Goal: Check status: Check status

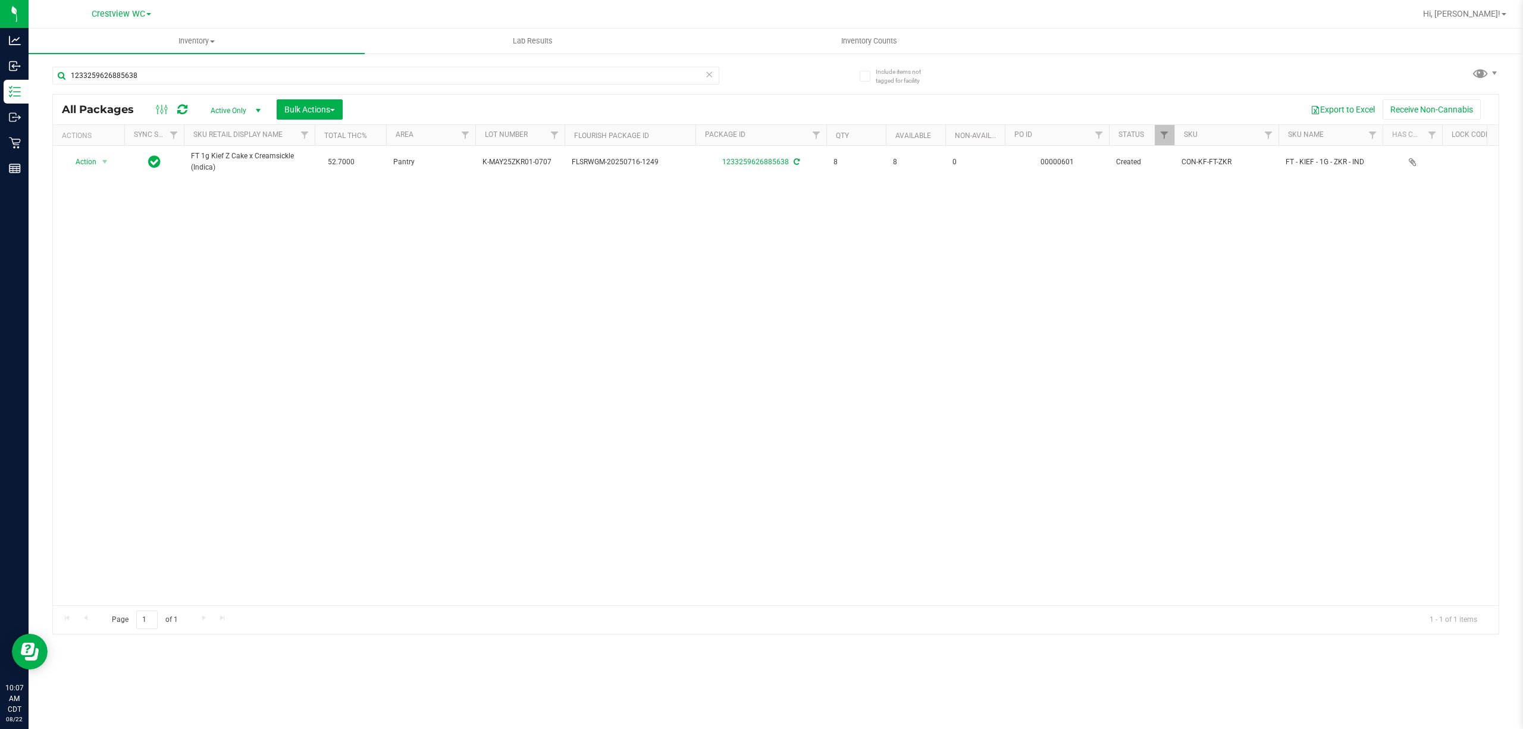
click at [162, 75] on input "1233259626885638" at bounding box center [385, 76] width 667 height 18
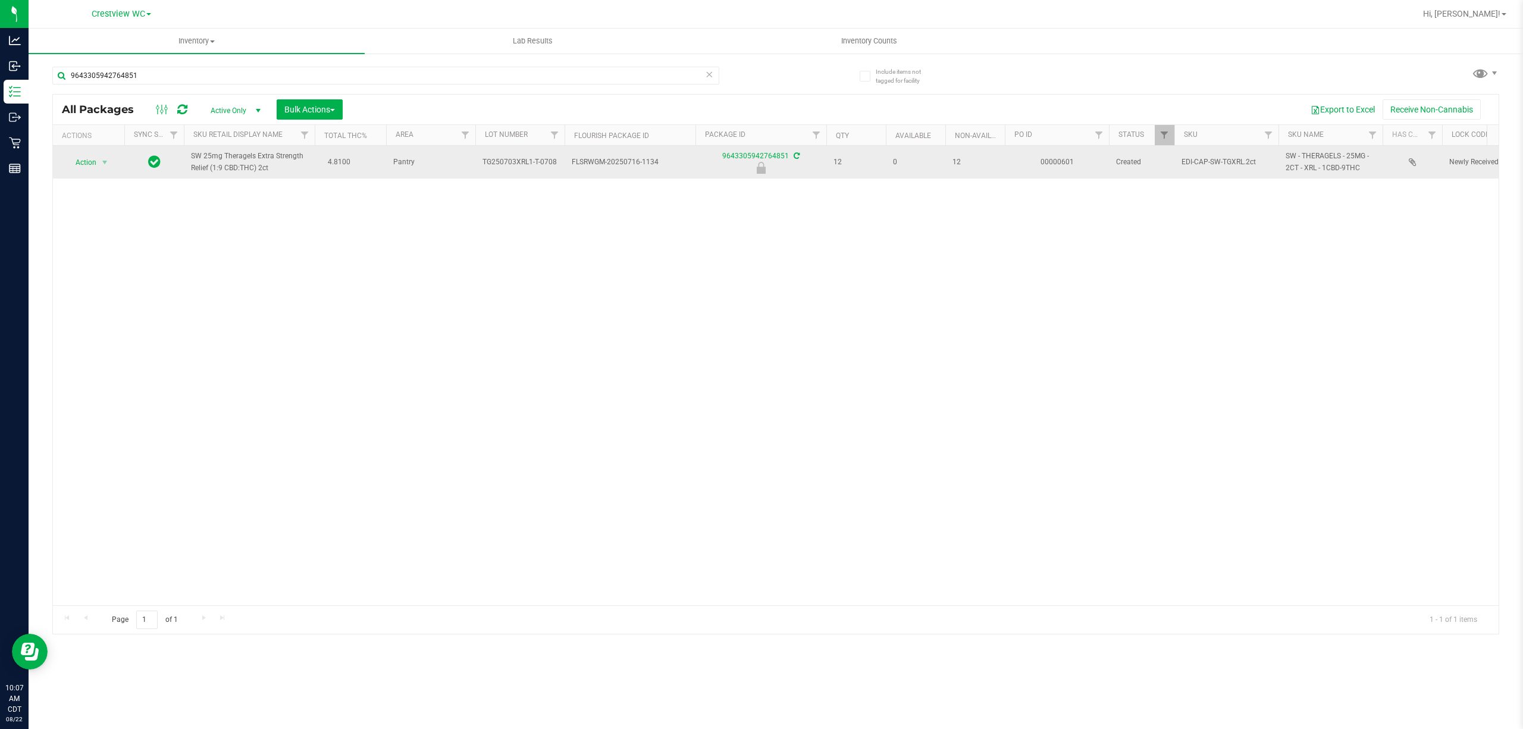
type input "9643305942764851"
click at [89, 169] on span "Action" at bounding box center [81, 162] width 32 height 17
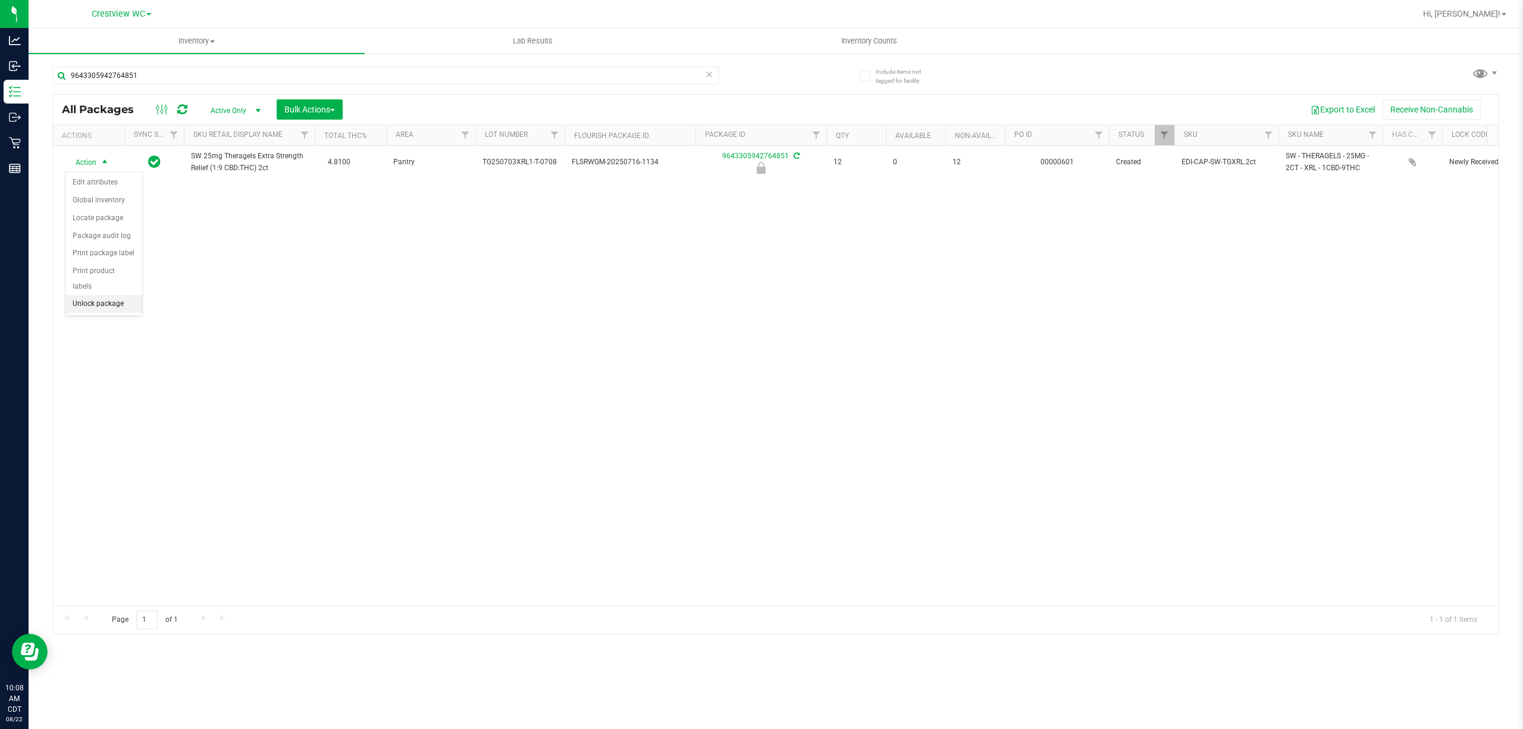
drag, startPoint x: 105, startPoint y: 302, endPoint x: 147, endPoint y: 276, distance: 49.7
click at [108, 300] on li "Unlock package" at bounding box center [103, 304] width 77 height 18
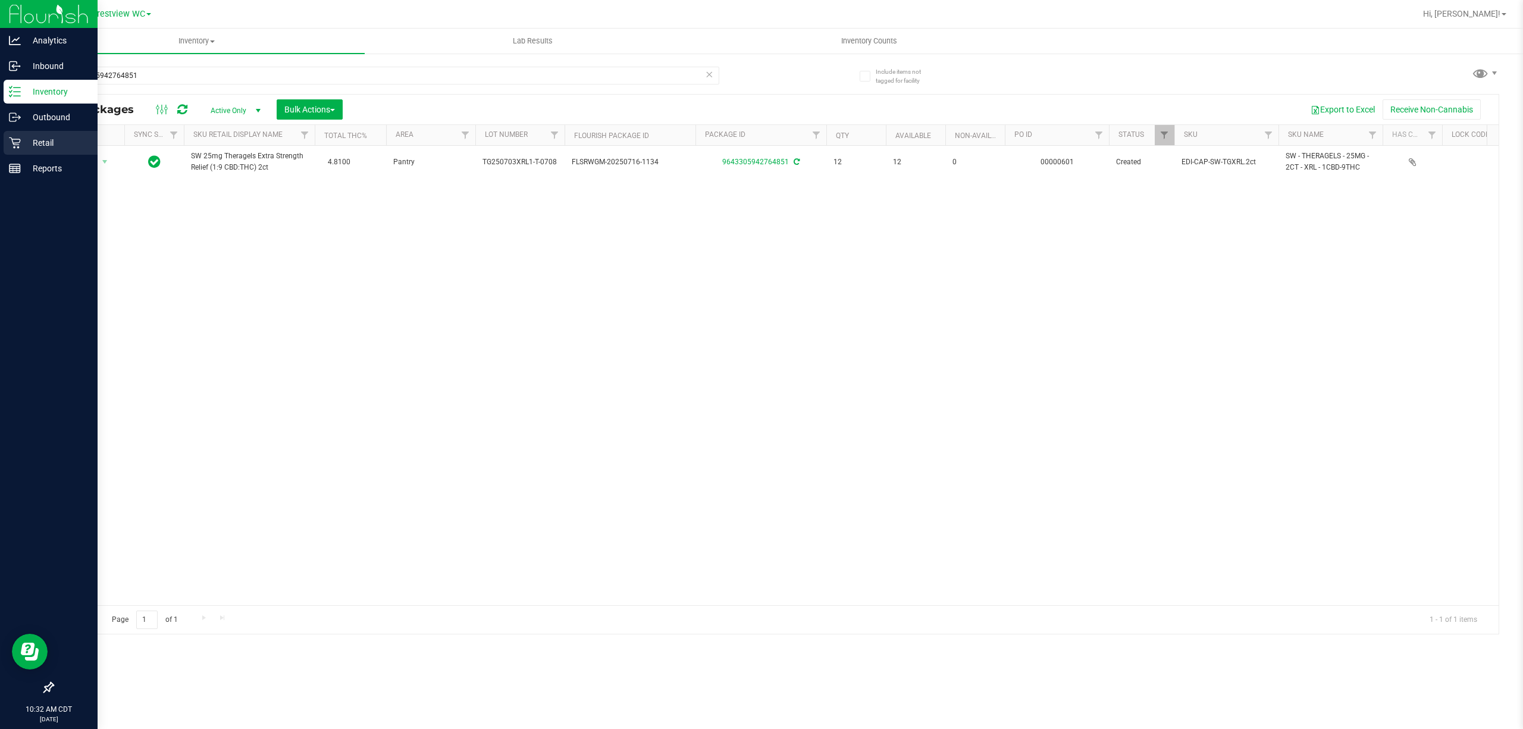
click at [10, 150] on div "Retail" at bounding box center [51, 143] width 94 height 24
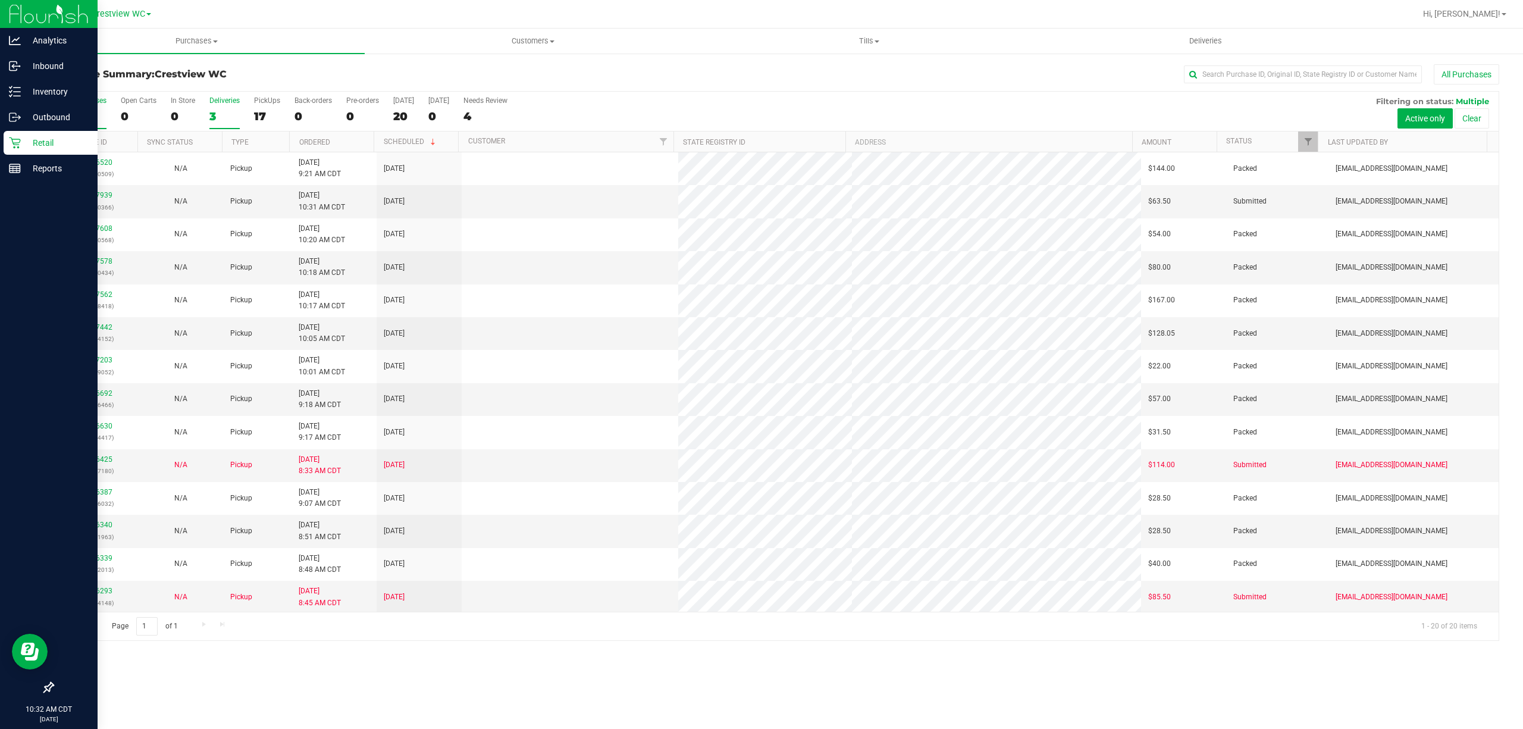
click at [222, 106] on label "Deliveries 3" at bounding box center [224, 112] width 30 height 33
click at [0, 0] on input "Deliveries 3" at bounding box center [0, 0] width 0 height 0
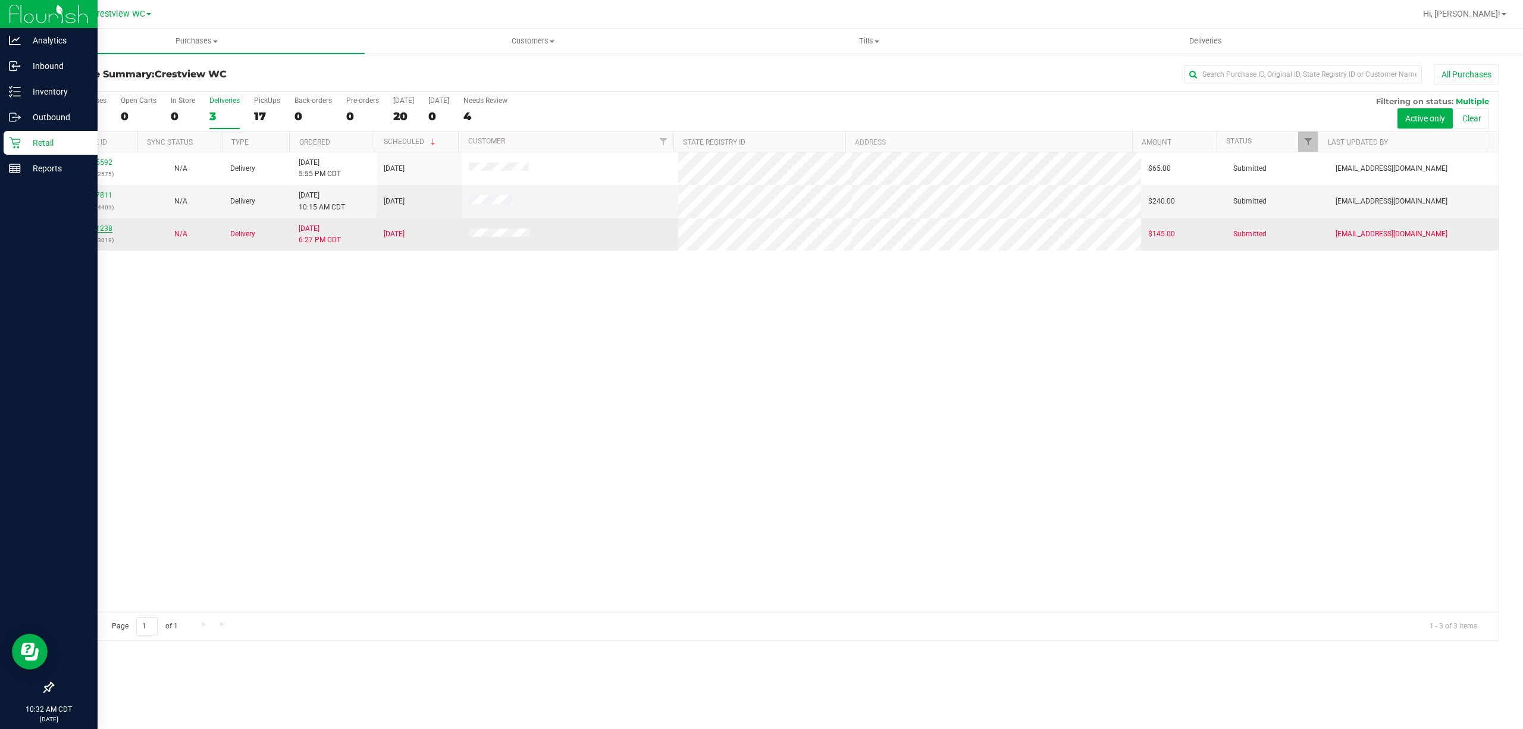
click at [91, 230] on link "11811238" at bounding box center [95, 228] width 33 height 8
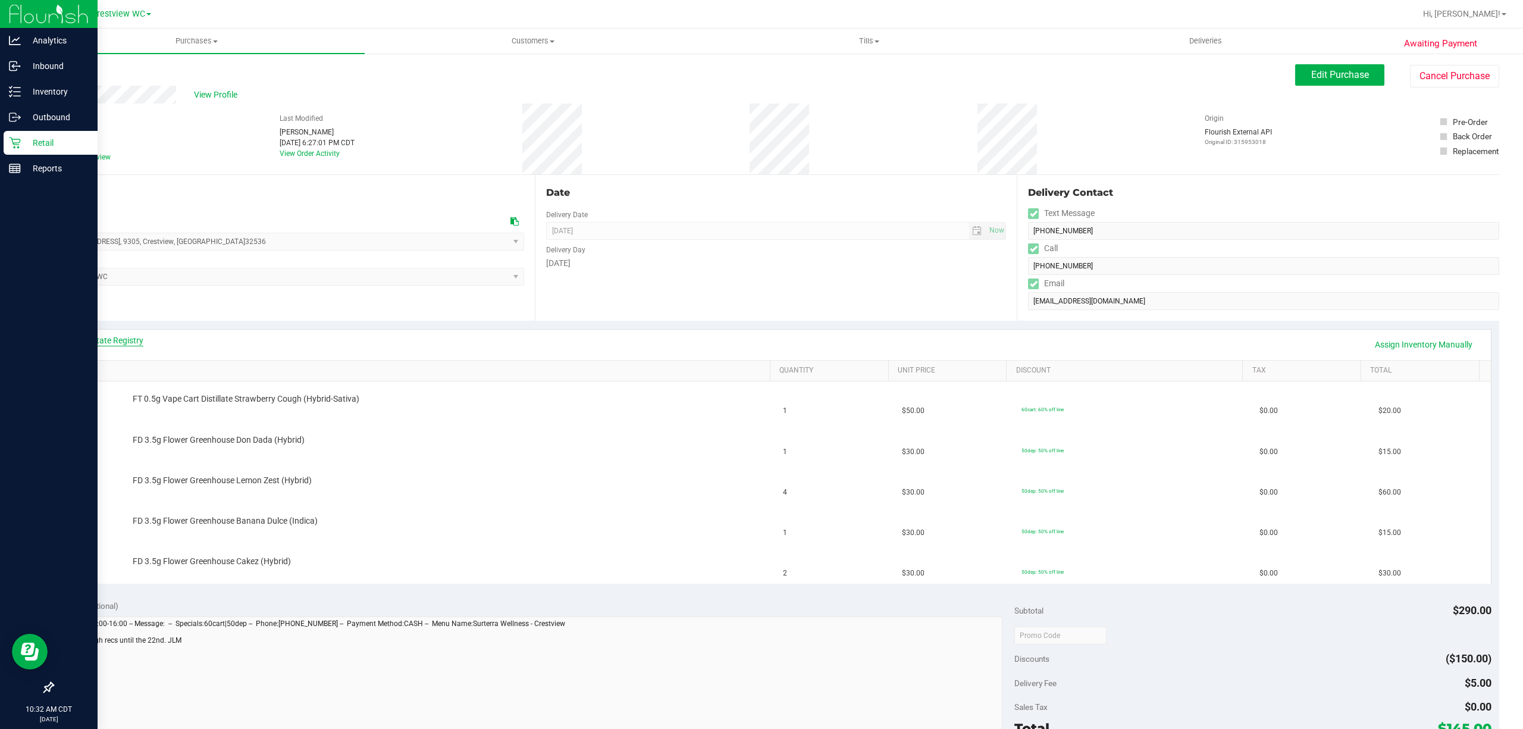
click at [77, 334] on link "View State Registry" at bounding box center [107, 340] width 71 height 12
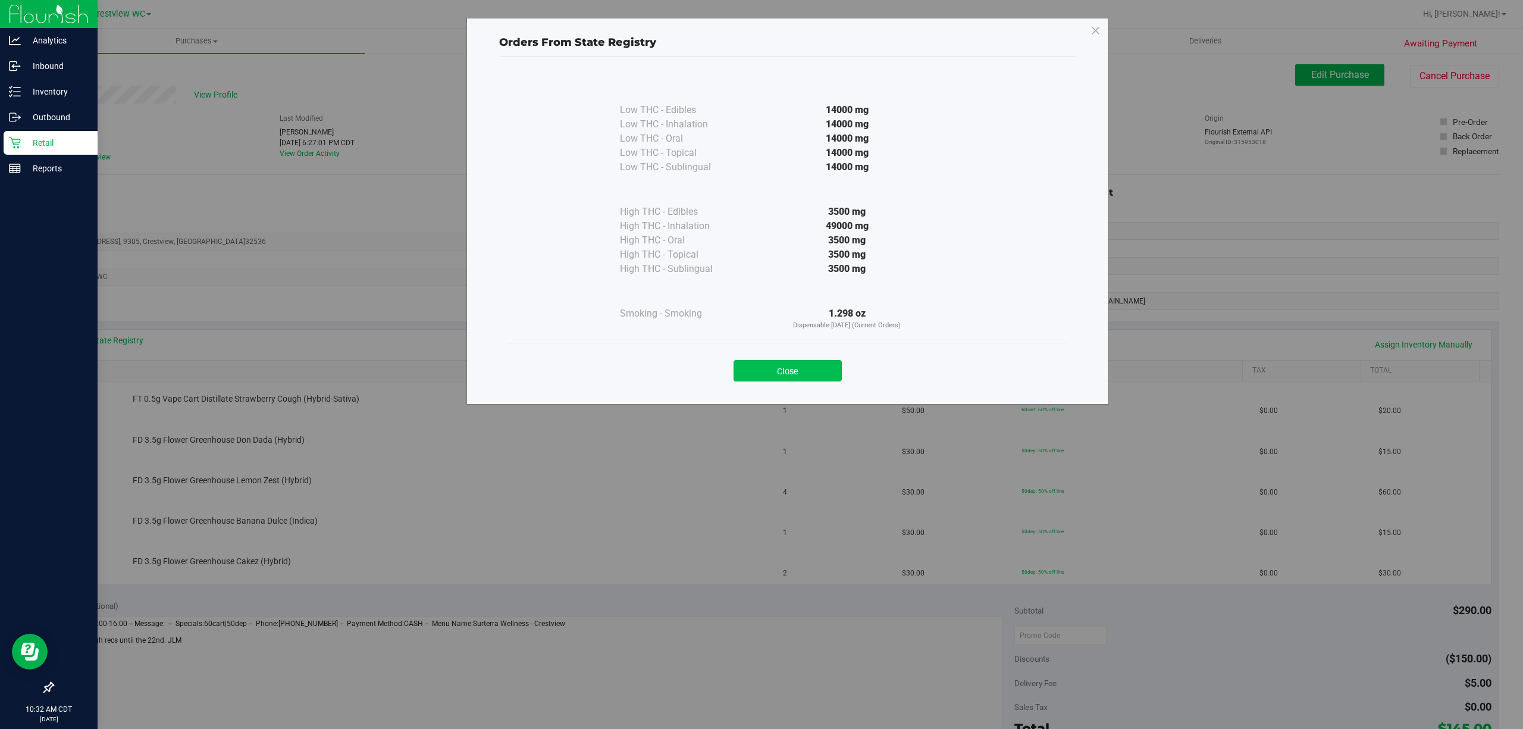
click at [783, 362] on button "Close" at bounding box center [787, 370] width 108 height 21
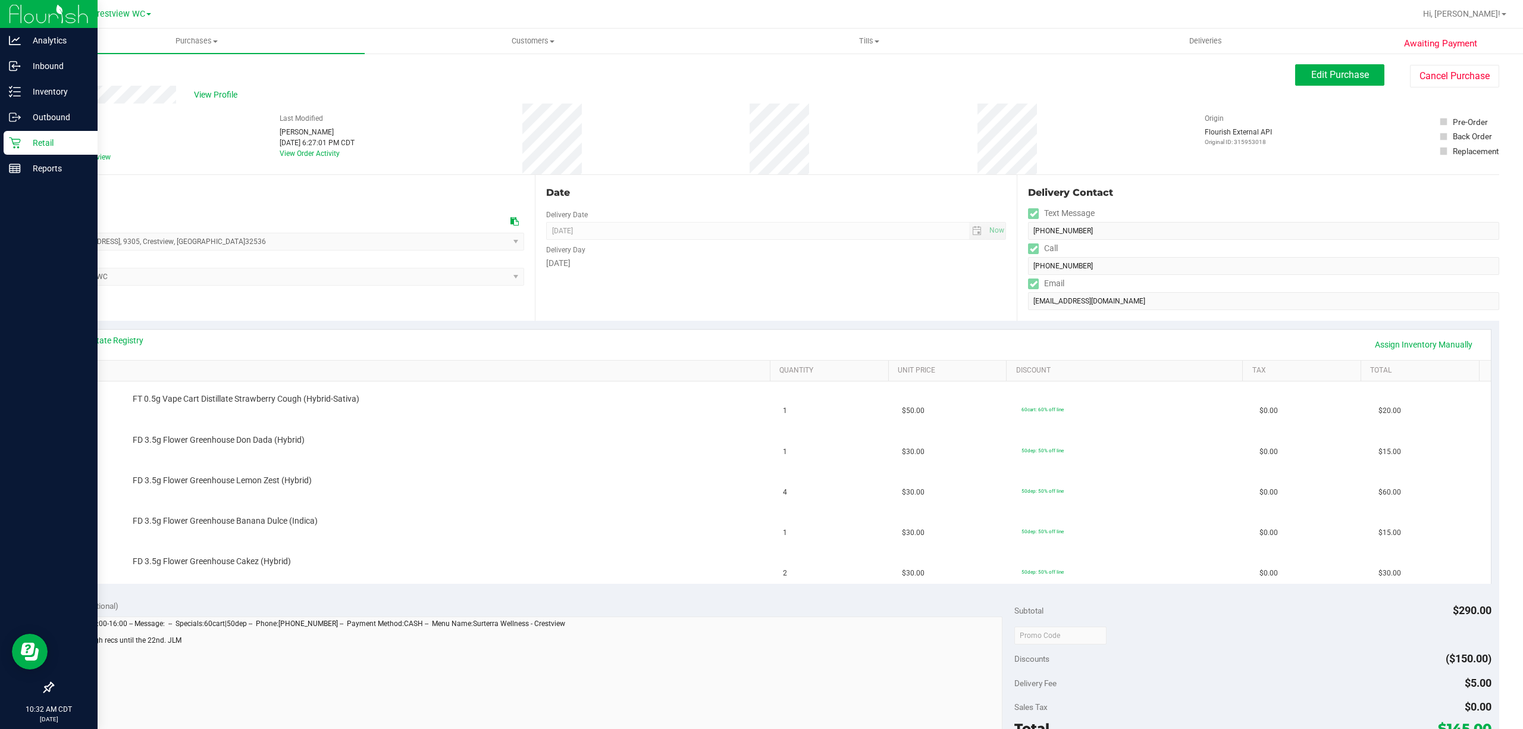
click at [58, 75] on div "Back" at bounding box center [61, 71] width 18 height 14
click at [60, 73] on link "Back" at bounding box center [61, 71] width 18 height 8
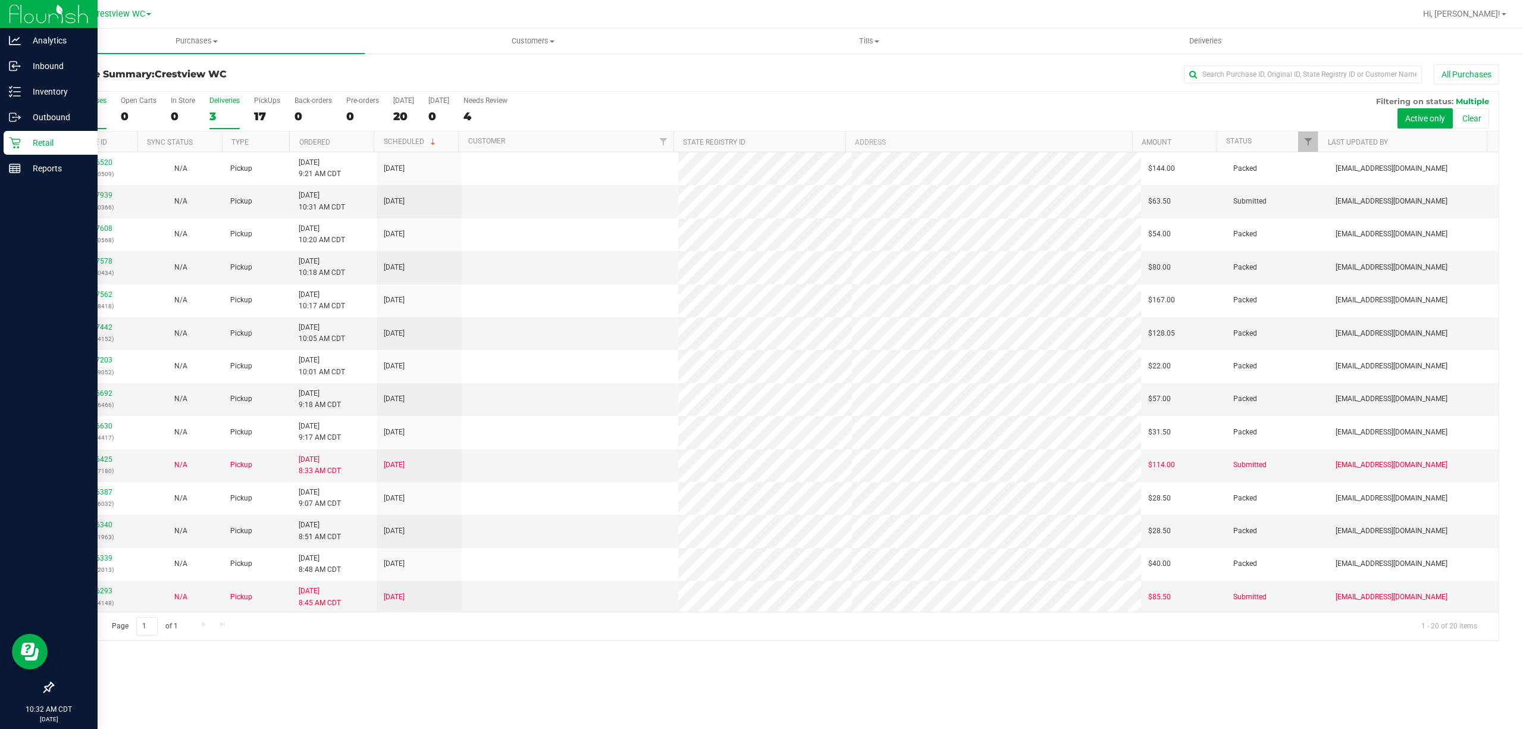
click at [210, 112] on div "3" at bounding box center [224, 116] width 30 height 14
click at [0, 0] on input "Deliveries 3" at bounding box center [0, 0] width 0 height 0
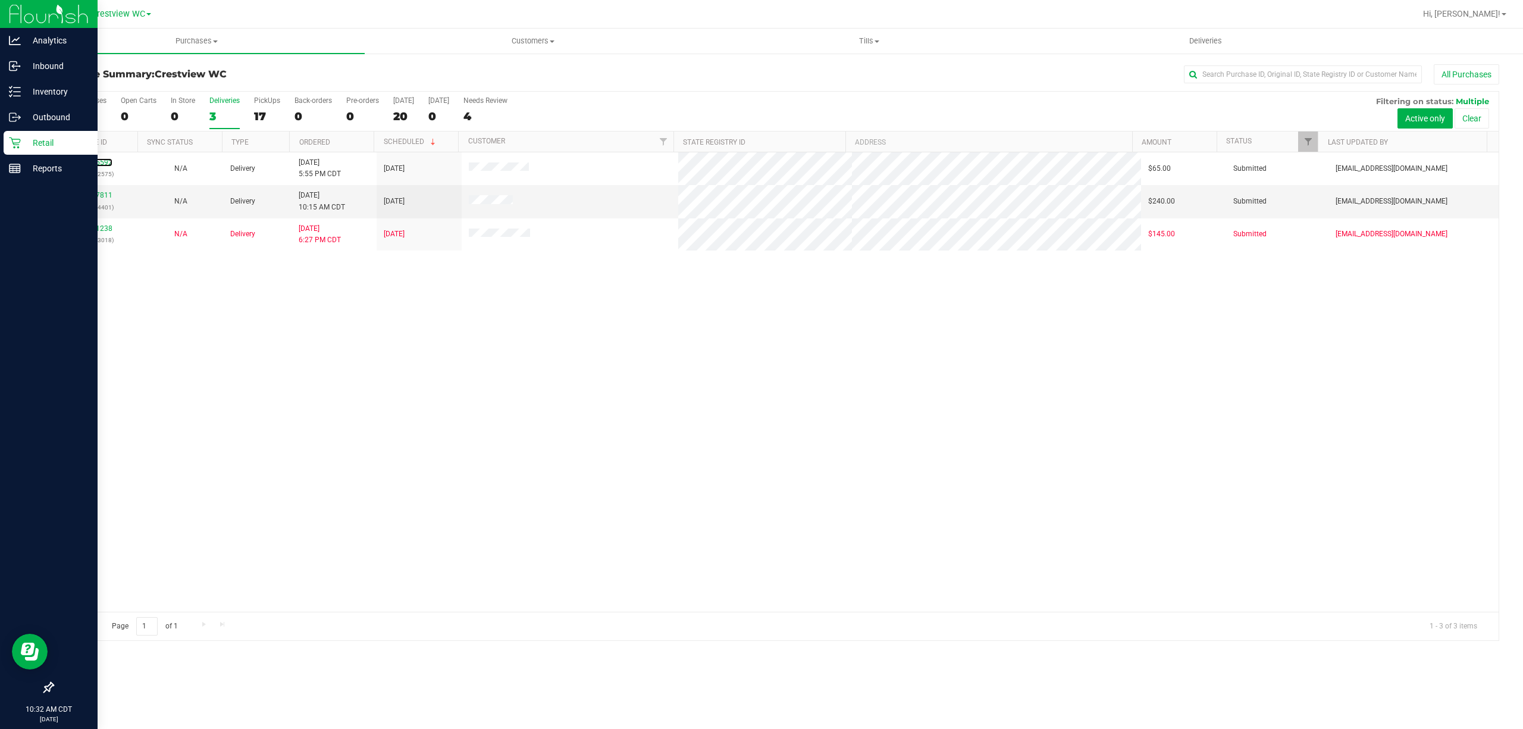
click at [94, 163] on link "11825592" at bounding box center [95, 162] width 33 height 8
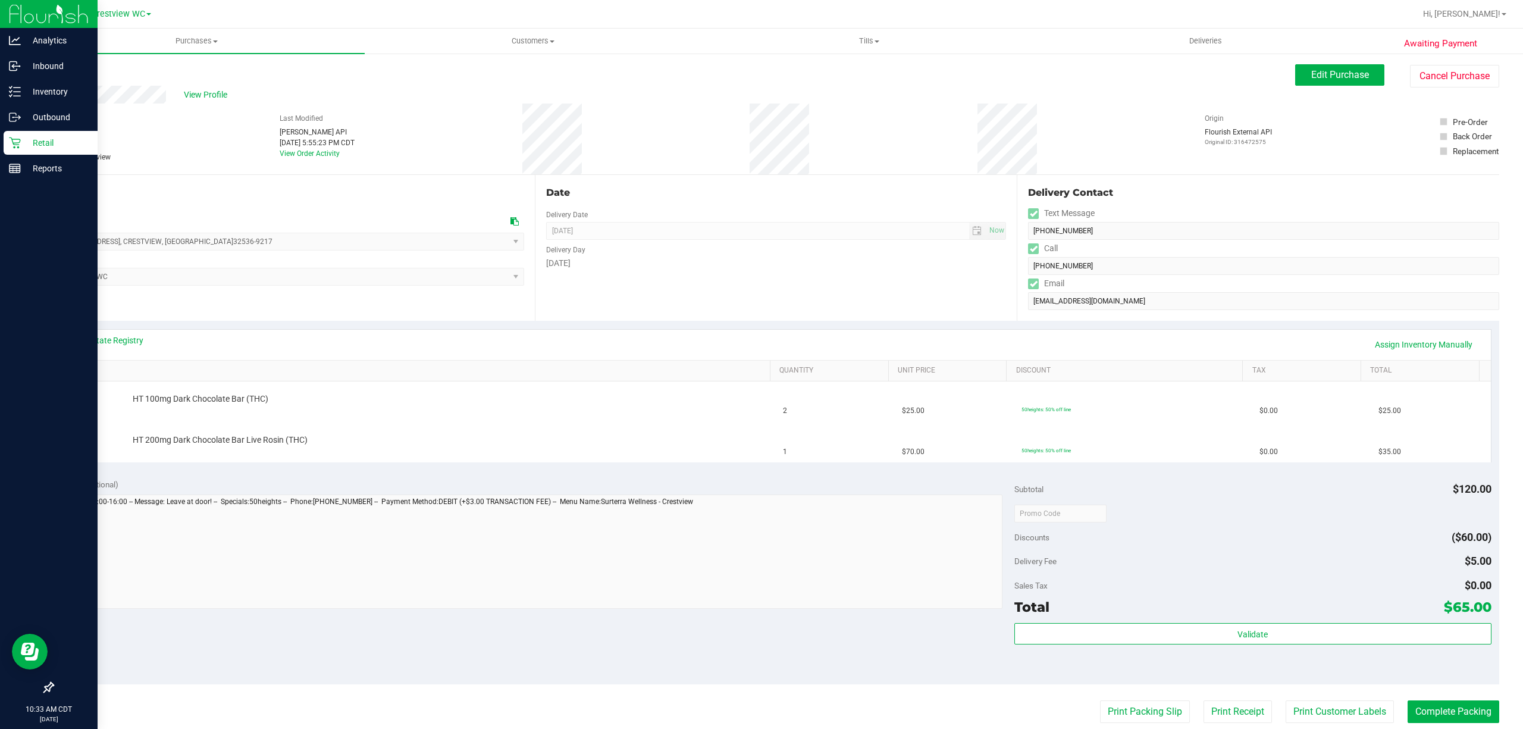
click at [58, 74] on link "Back" at bounding box center [61, 71] width 18 height 8
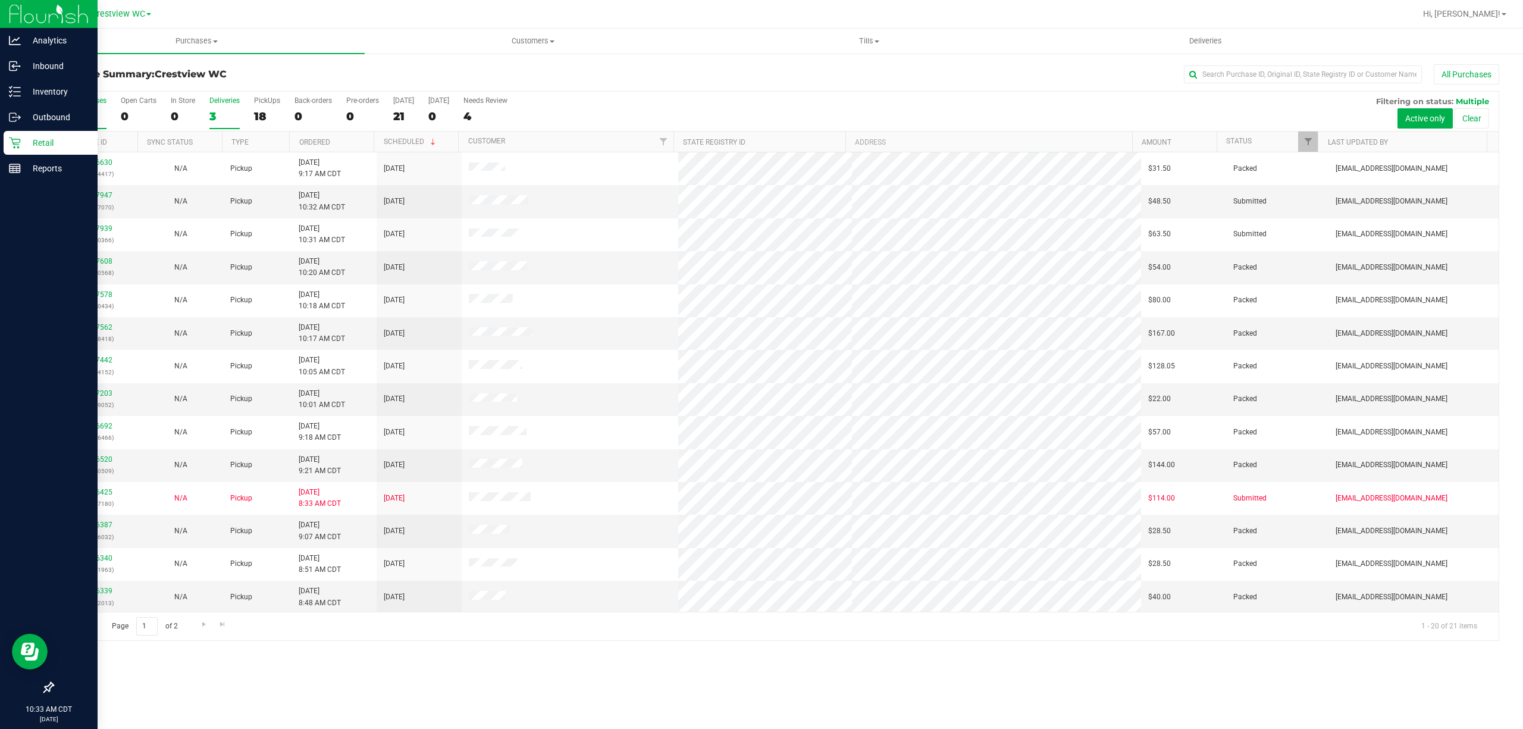
click at [232, 108] on label "Deliveries 3" at bounding box center [224, 112] width 30 height 33
click at [0, 0] on input "Deliveries 3" at bounding box center [0, 0] width 0 height 0
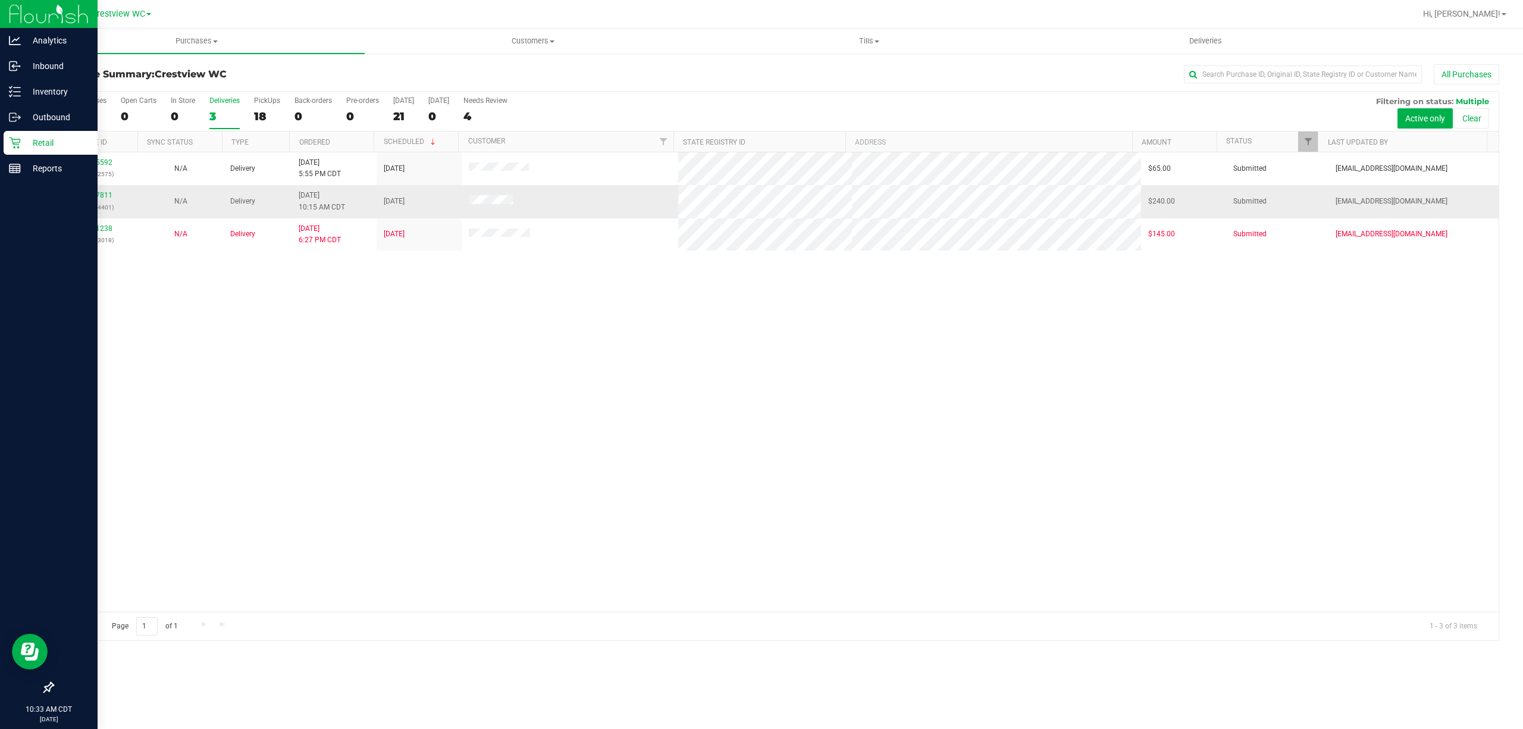
drag, startPoint x: 462, startPoint y: 203, endPoint x: 579, endPoint y: 189, distance: 118.7
click at [579, 189] on td at bounding box center [570, 201] width 217 height 33
click at [89, 194] on link "11827811" at bounding box center [95, 195] width 33 height 8
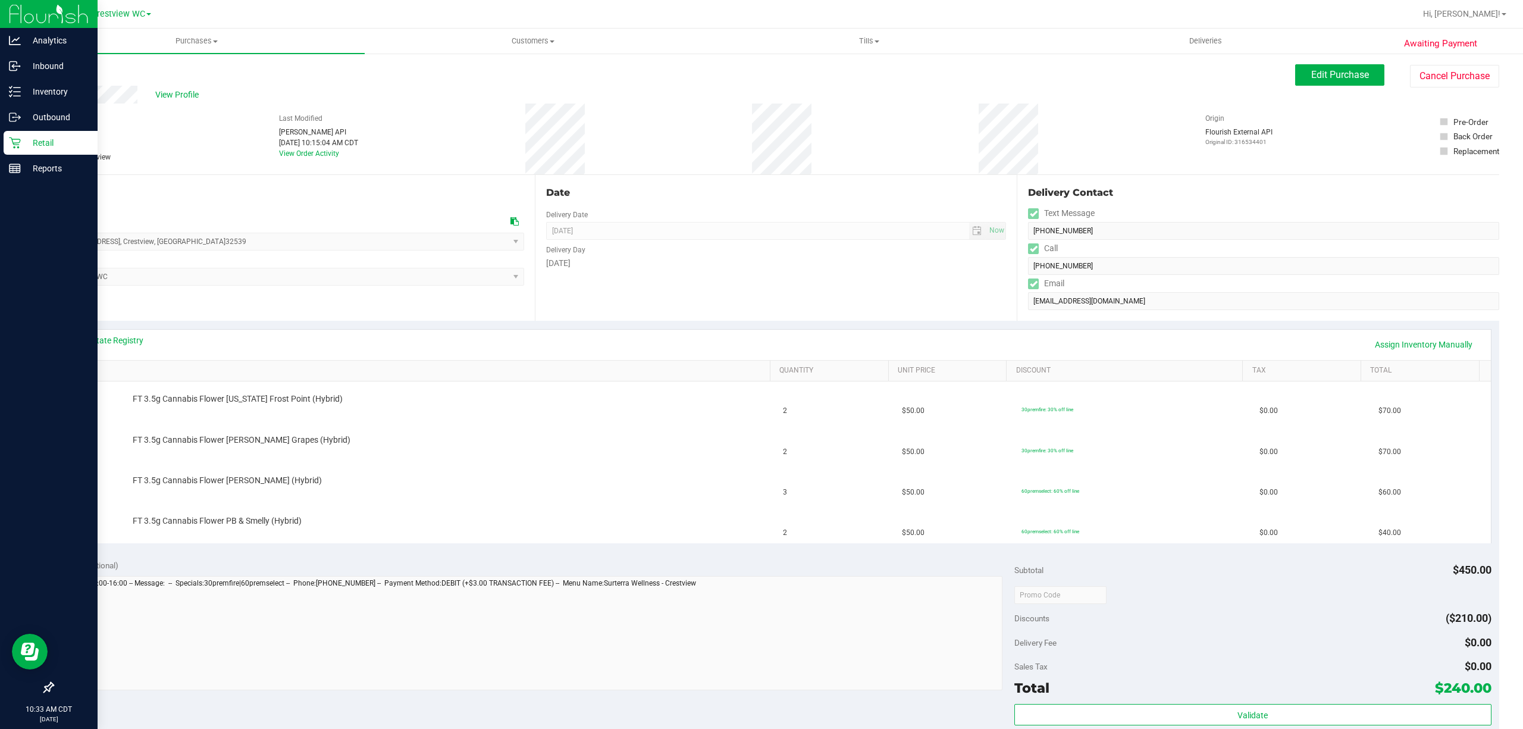
click at [124, 346] on div "View State Registry Assign Inventory Manually" at bounding box center [776, 344] width 1408 height 20
click at [125, 343] on link "View State Registry" at bounding box center [107, 340] width 71 height 12
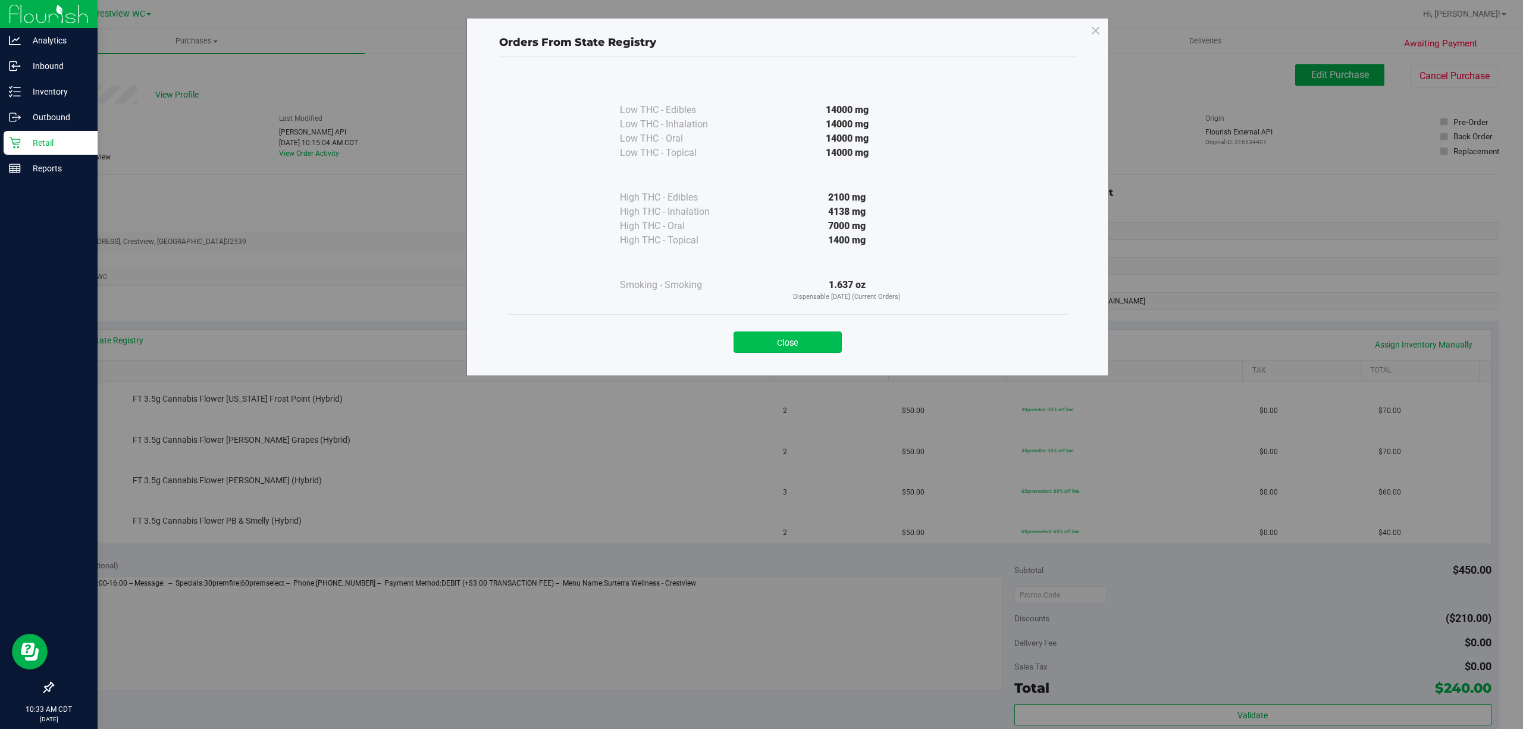
click at [774, 337] on button "Close" at bounding box center [787, 341] width 108 height 21
